Goal: Navigation & Orientation: Find specific page/section

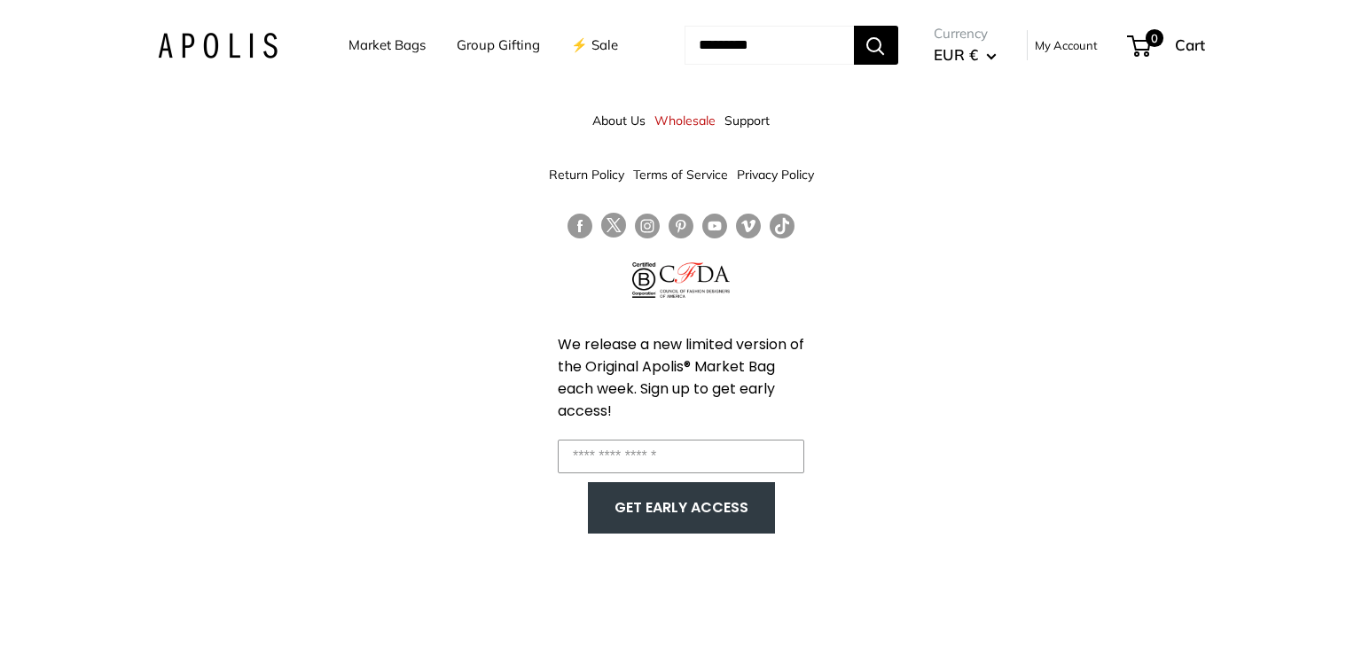
click at [232, 41] on img at bounding box center [218, 46] width 120 height 26
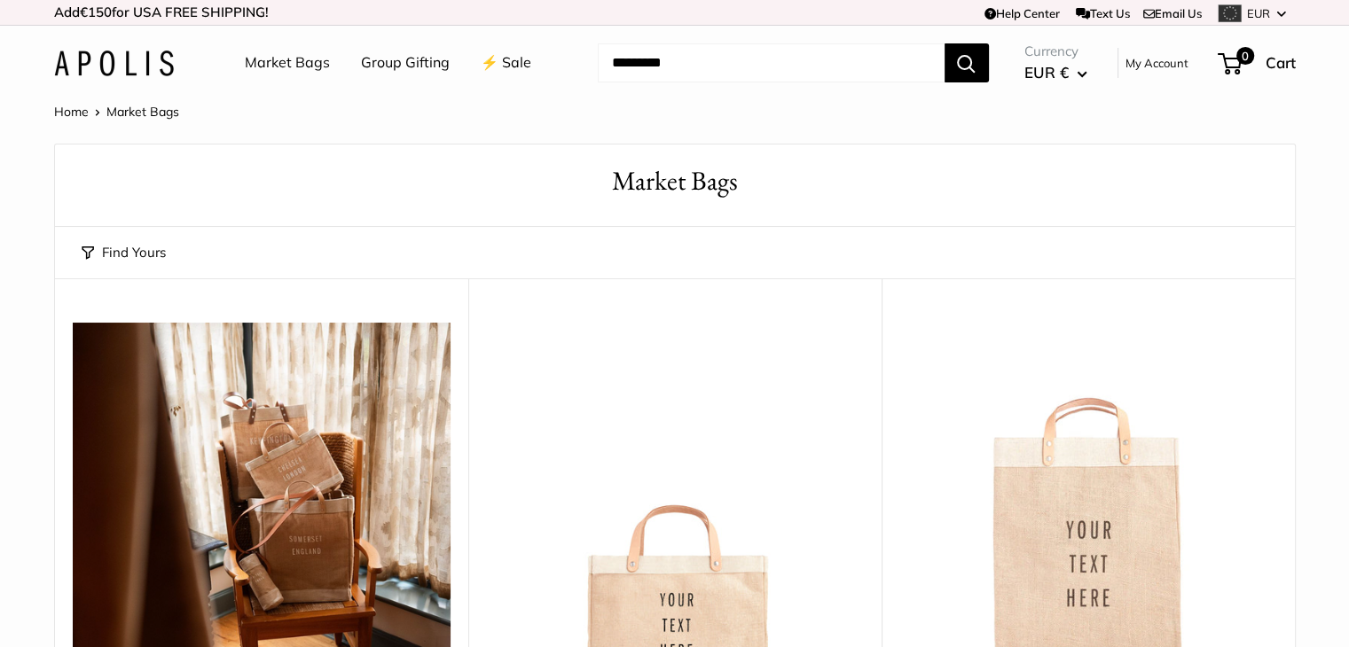
click at [58, 68] on img at bounding box center [114, 64] width 120 height 26
click at [508, 65] on link "⚡️ Sale" at bounding box center [506, 63] width 51 height 27
